Goal: Find specific page/section: Find specific page/section

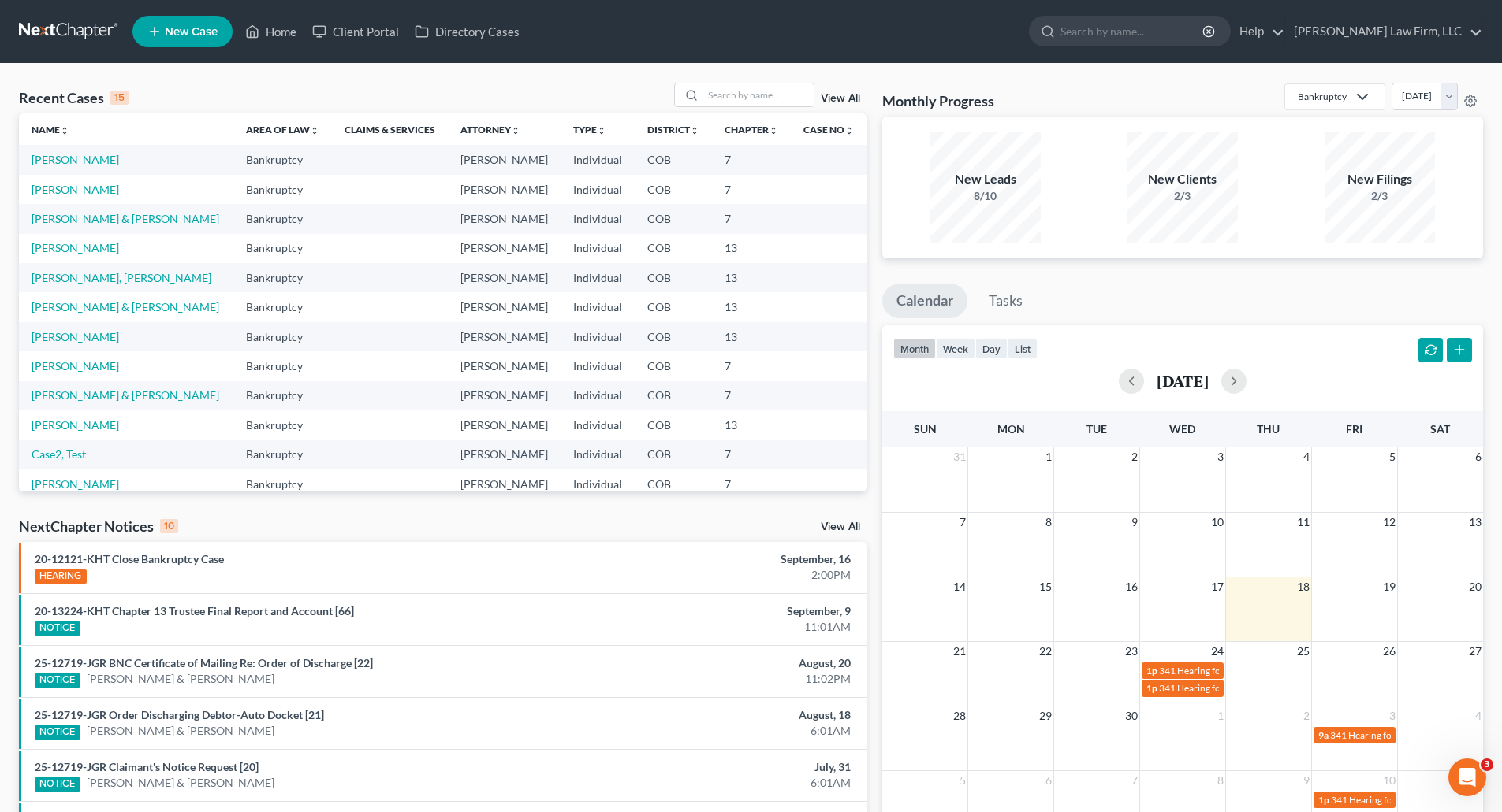
click at [102, 184] on link "[PERSON_NAME]" at bounding box center [75, 190] width 87 height 14
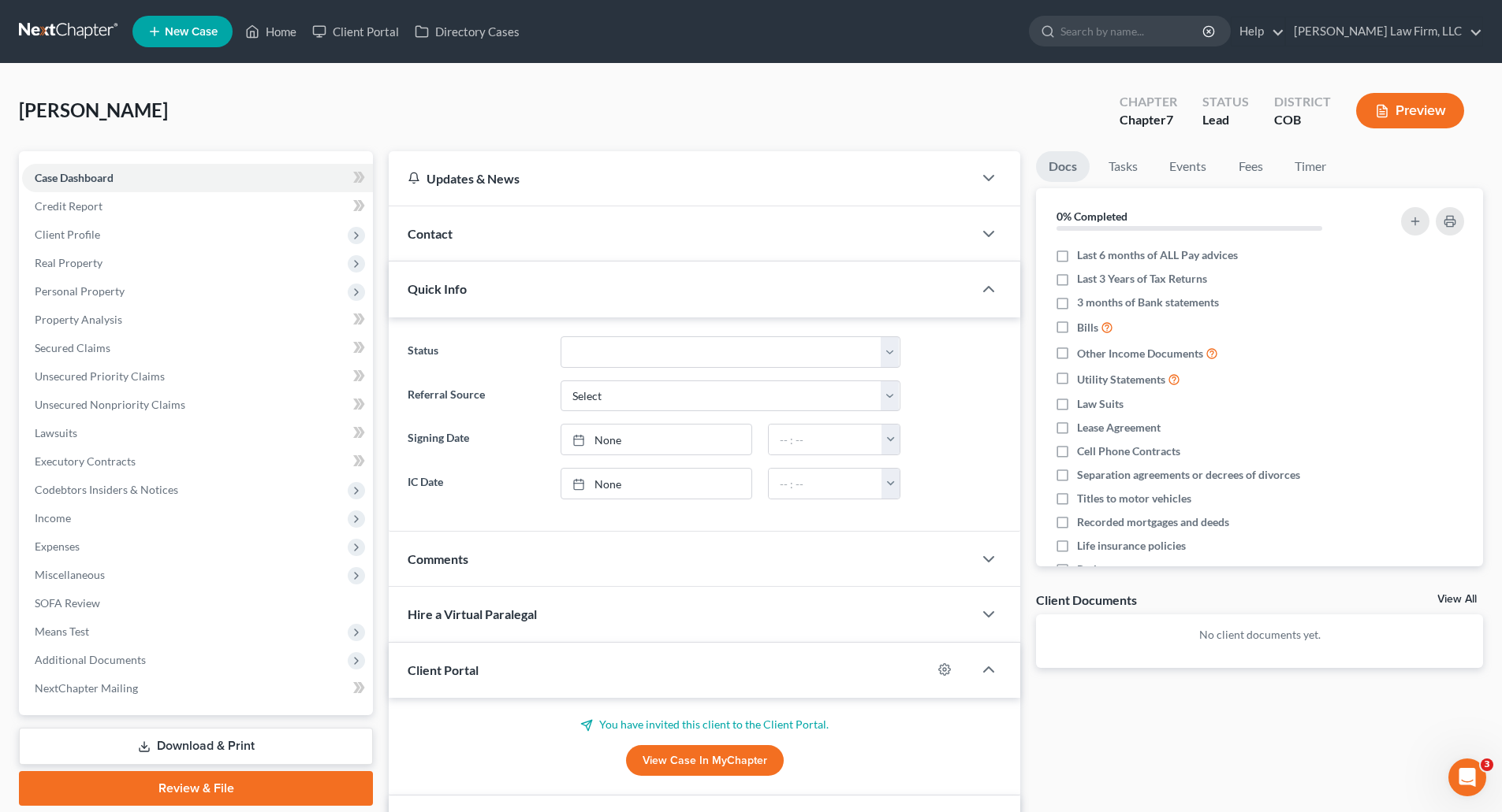
click at [1459, 598] on link "View All" at bounding box center [1456, 599] width 40 height 11
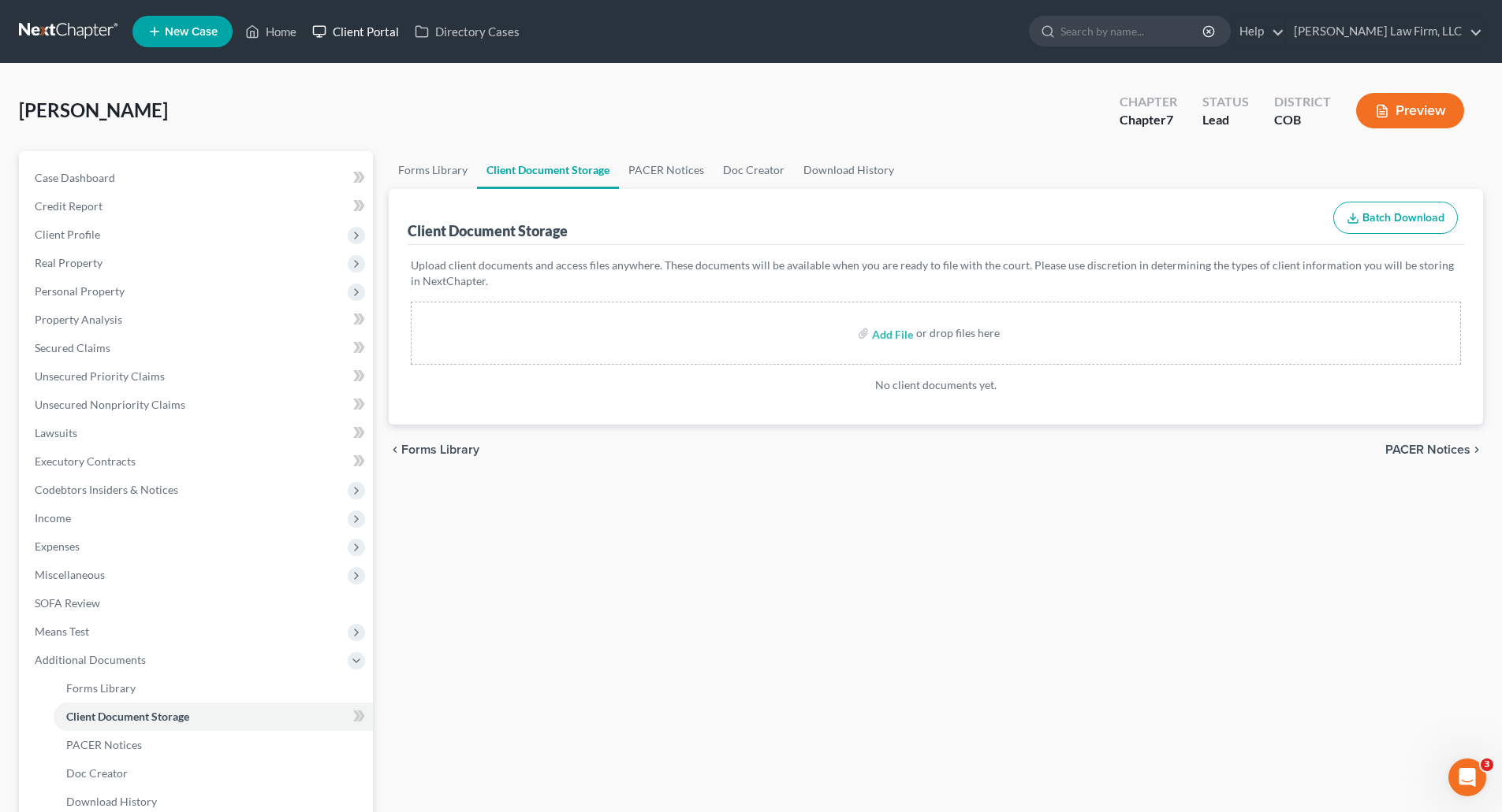
click at [337, 29] on link "Client Portal" at bounding box center [356, 32] width 103 height 29
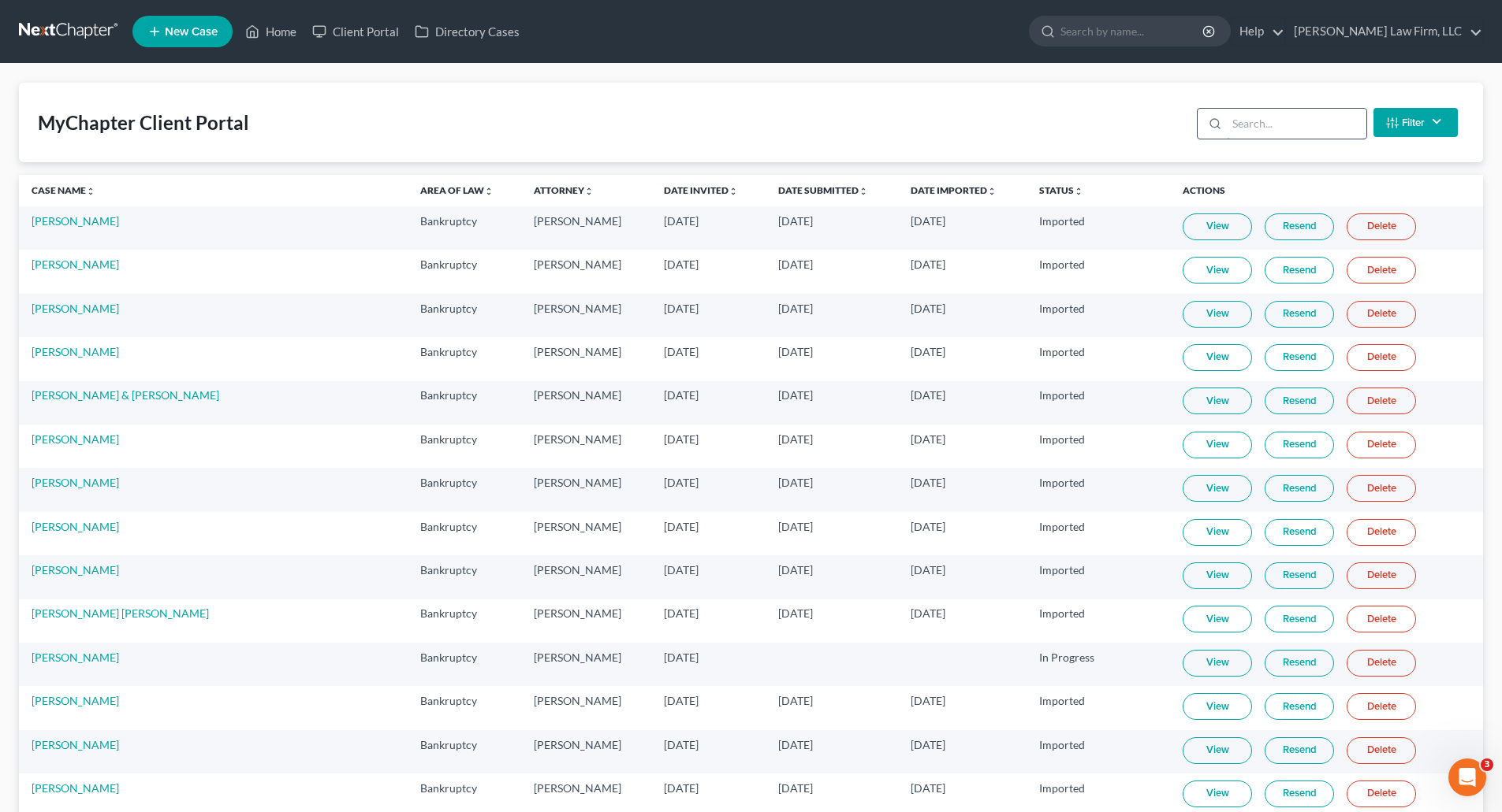
click at [1326, 122] on input "search" at bounding box center [1296, 124] width 140 height 30
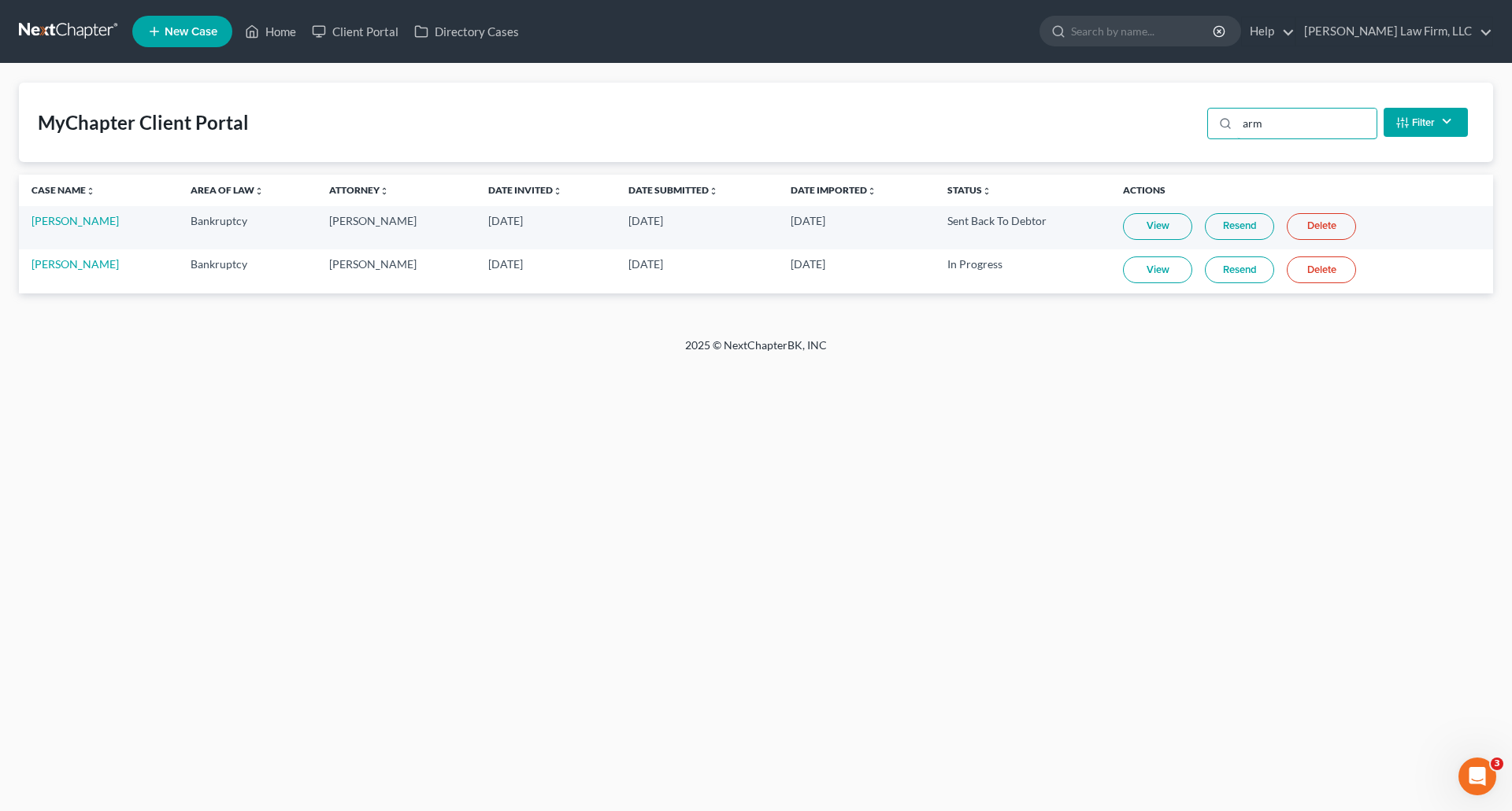
type input "arm"
click at [1159, 265] on link "View" at bounding box center [1157, 270] width 69 height 27
